Goal: Information Seeking & Learning: Learn about a topic

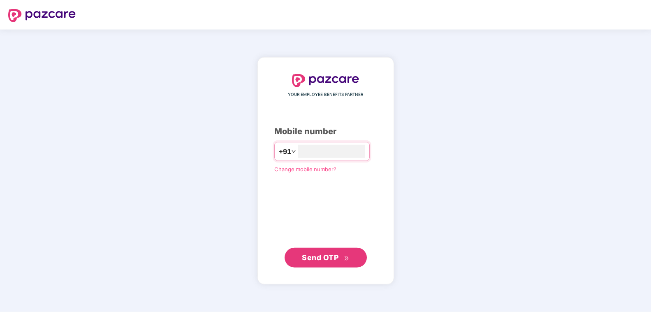
scroll to position [7, 0]
type input "**********"
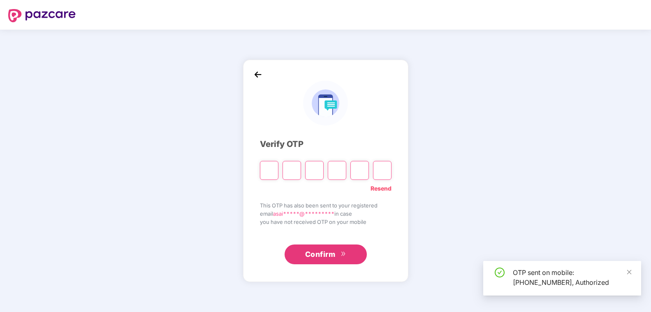
type input "*"
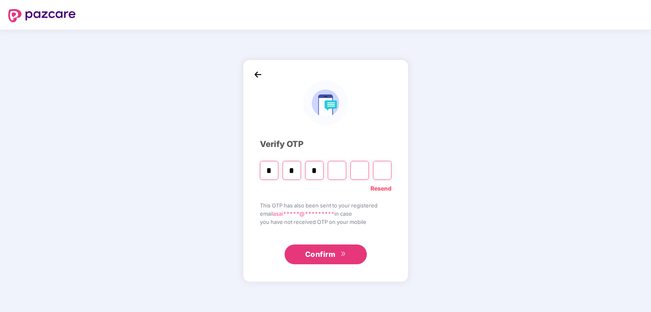
type input "*"
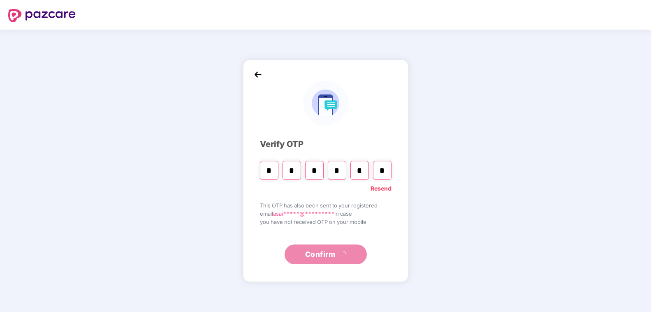
type input "*"
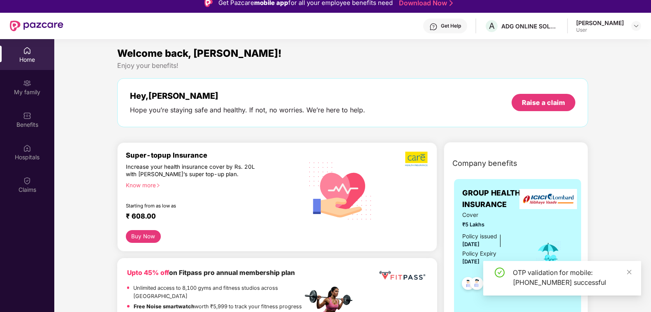
click at [492, 230] on div "Cover ₹5 Lakhs Policy issued [DATE] Policy Expiry [DATE]" at bounding box center [493, 254] width 61 height 86
click at [633, 271] on div "OTP validation for mobile: [PHONE_NUMBER] successful" at bounding box center [562, 278] width 158 height 35
click at [628, 272] on icon "close" at bounding box center [630, 272] width 6 height 6
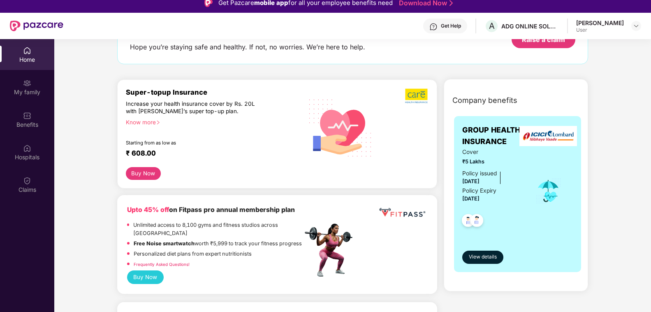
scroll to position [168, 0]
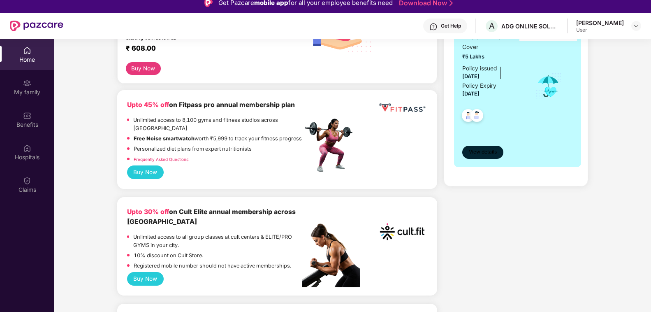
click at [476, 156] on span "View details" at bounding box center [483, 152] width 28 height 8
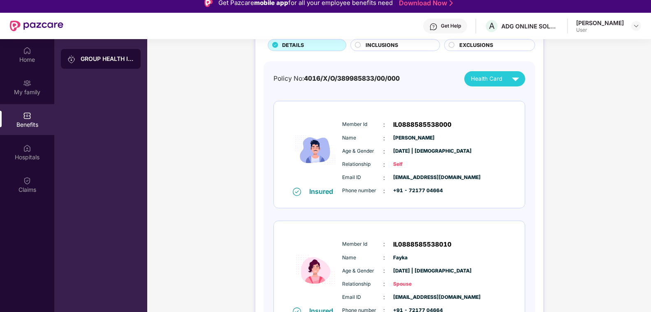
scroll to position [80, 0]
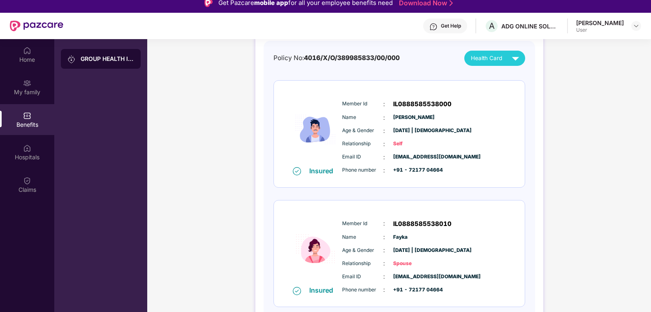
click at [467, 19] on div "Get Help" at bounding box center [445, 26] width 44 height 15
click at [371, 210] on div "Insured Member Id : IL0888585538010 Name : [PERSON_NAME] Age & Gender : [DATE] …" at bounding box center [399, 253] width 251 height 107
drag, startPoint x: 403, startPoint y: 239, endPoint x: 384, endPoint y: 239, distance: 19.4
click at [384, 239] on div "Name : [PERSON_NAME]" at bounding box center [423, 236] width 163 height 9
click at [422, 234] on span "Fayka" at bounding box center [413, 237] width 41 height 8
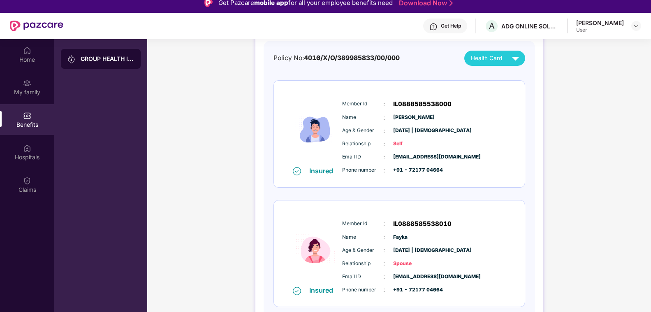
drag, startPoint x: 387, startPoint y: 234, endPoint x: 414, endPoint y: 238, distance: 27.5
click at [414, 238] on div "Name : [PERSON_NAME]" at bounding box center [423, 236] width 163 height 9
click at [421, 234] on span "Fayka" at bounding box center [413, 237] width 41 height 8
drag, startPoint x: 387, startPoint y: 116, endPoint x: 409, endPoint y: 117, distance: 21.4
click at [409, 117] on div "Name : [PERSON_NAME]" at bounding box center [423, 117] width 163 height 9
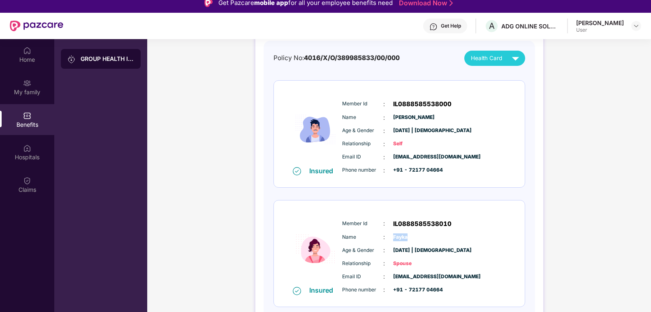
drag, startPoint x: 388, startPoint y: 237, endPoint x: 404, endPoint y: 238, distance: 16.1
click at [404, 238] on div "Name : [PERSON_NAME]" at bounding box center [423, 236] width 163 height 9
click at [513, 179] on div "Insured Member Id : IL0888585538000 Name : [PERSON_NAME] Age & Gender : [DATE] …" at bounding box center [399, 134] width 251 height 107
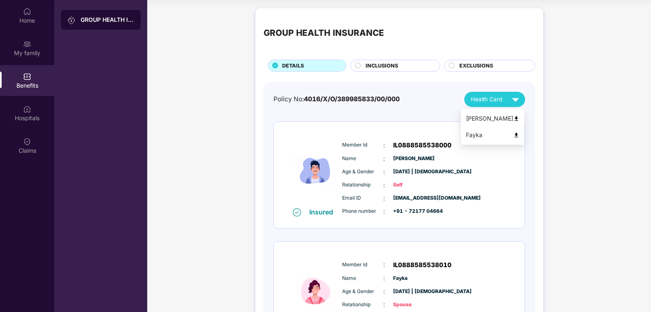
scroll to position [0, 0]
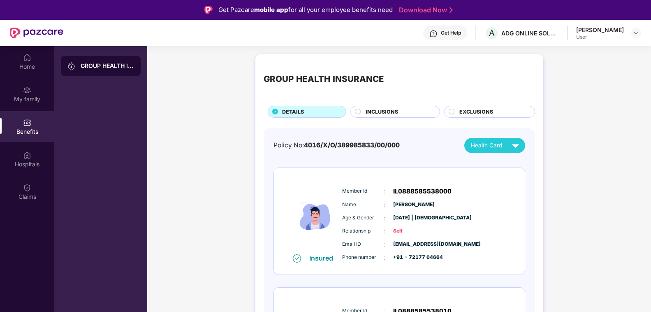
click at [461, 33] on div "Get Help" at bounding box center [451, 33] width 20 height 7
click at [345, 63] on div "GROUP HEALTH INSURANCE" at bounding box center [400, 79] width 272 height 33
